Goal: Check status: Check status

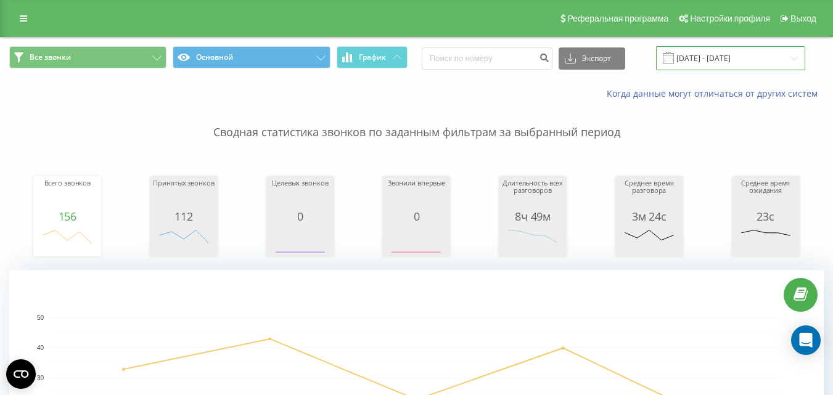
click at [773, 60] on input "[DATE] - [DATE]" at bounding box center [730, 58] width 149 height 24
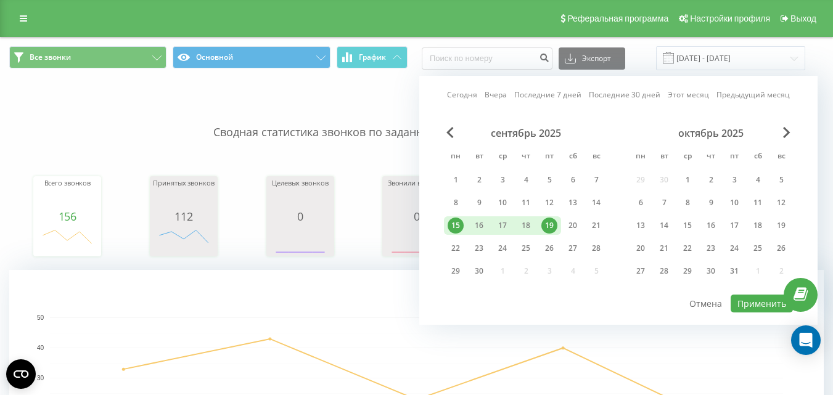
click at [550, 225] on div "19" at bounding box center [549, 226] width 16 height 16
click at [742, 304] on button "Применить" at bounding box center [762, 304] width 62 height 18
type input "[DATE] - [DATE]"
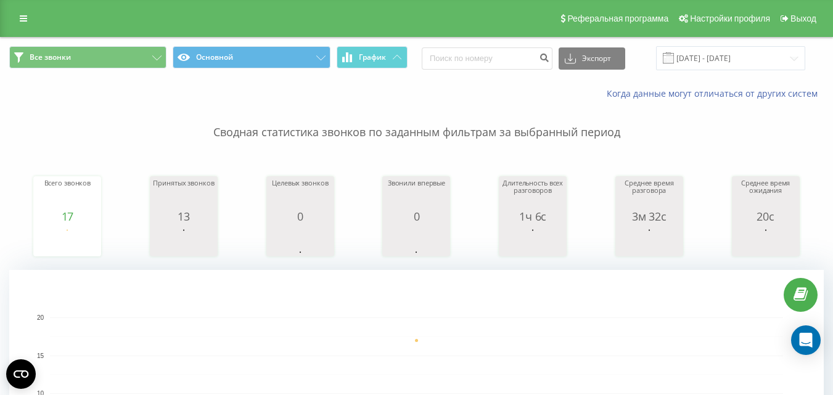
click at [73, 361] on rect "A chart." at bounding box center [416, 394] width 733 height 152
